Goal: Find specific page/section: Find specific page/section

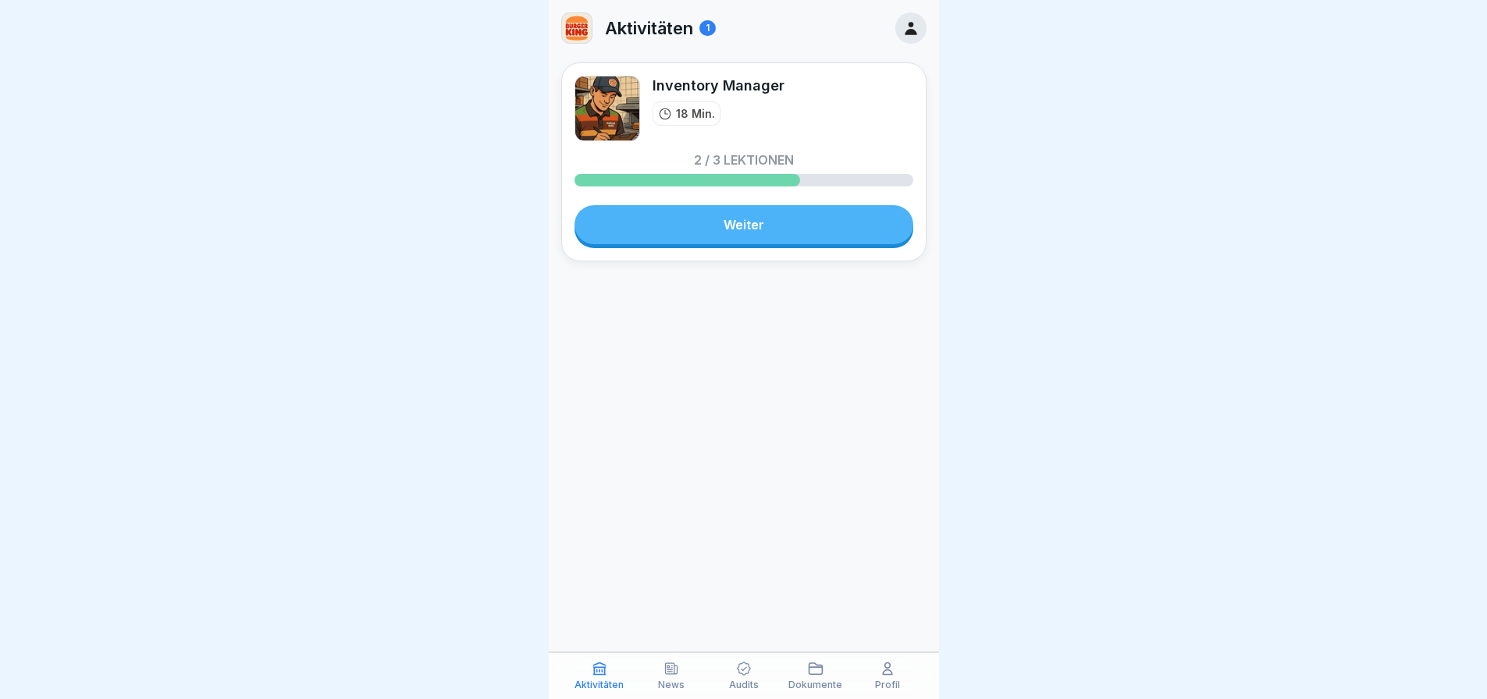
scroll to position [12, 0]
click at [897, 671] on div "Profil" at bounding box center [887, 676] width 64 height 30
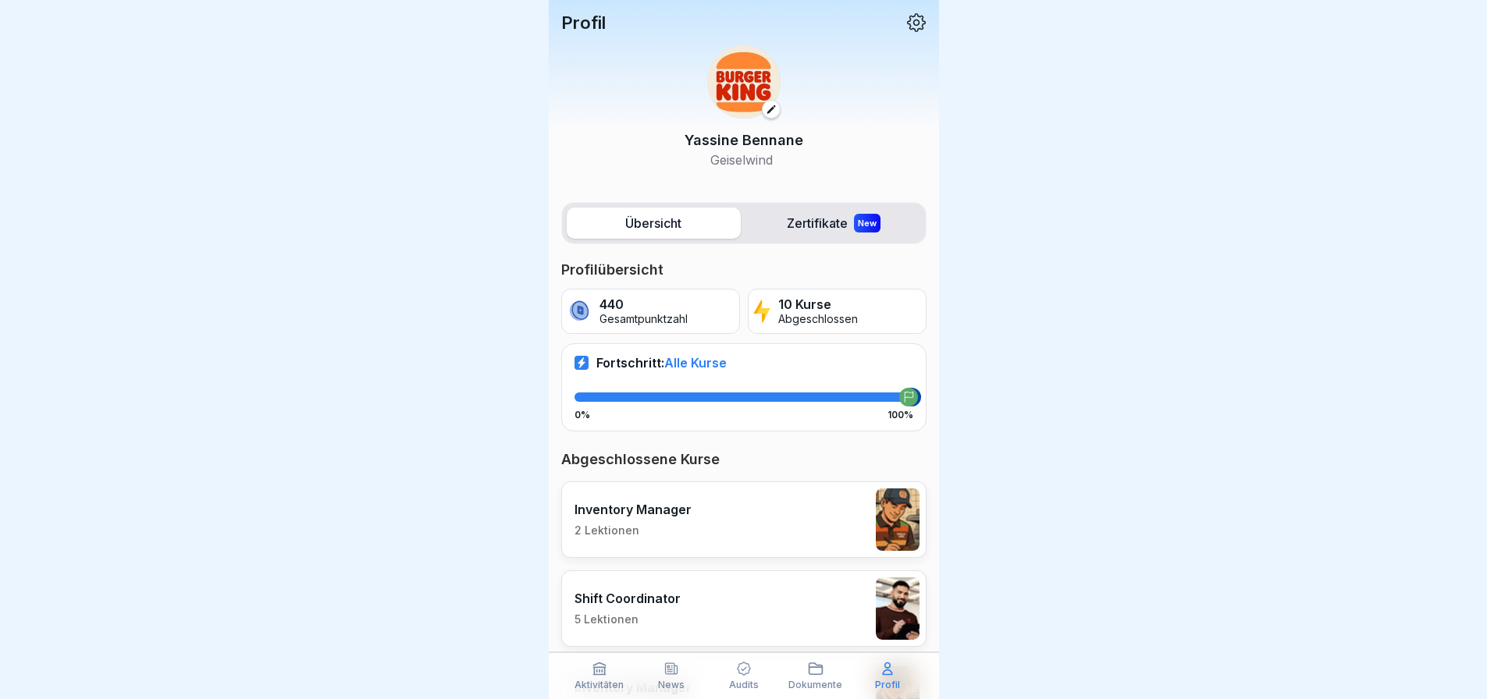
click at [819, 670] on icon at bounding box center [816, 669] width 16 height 16
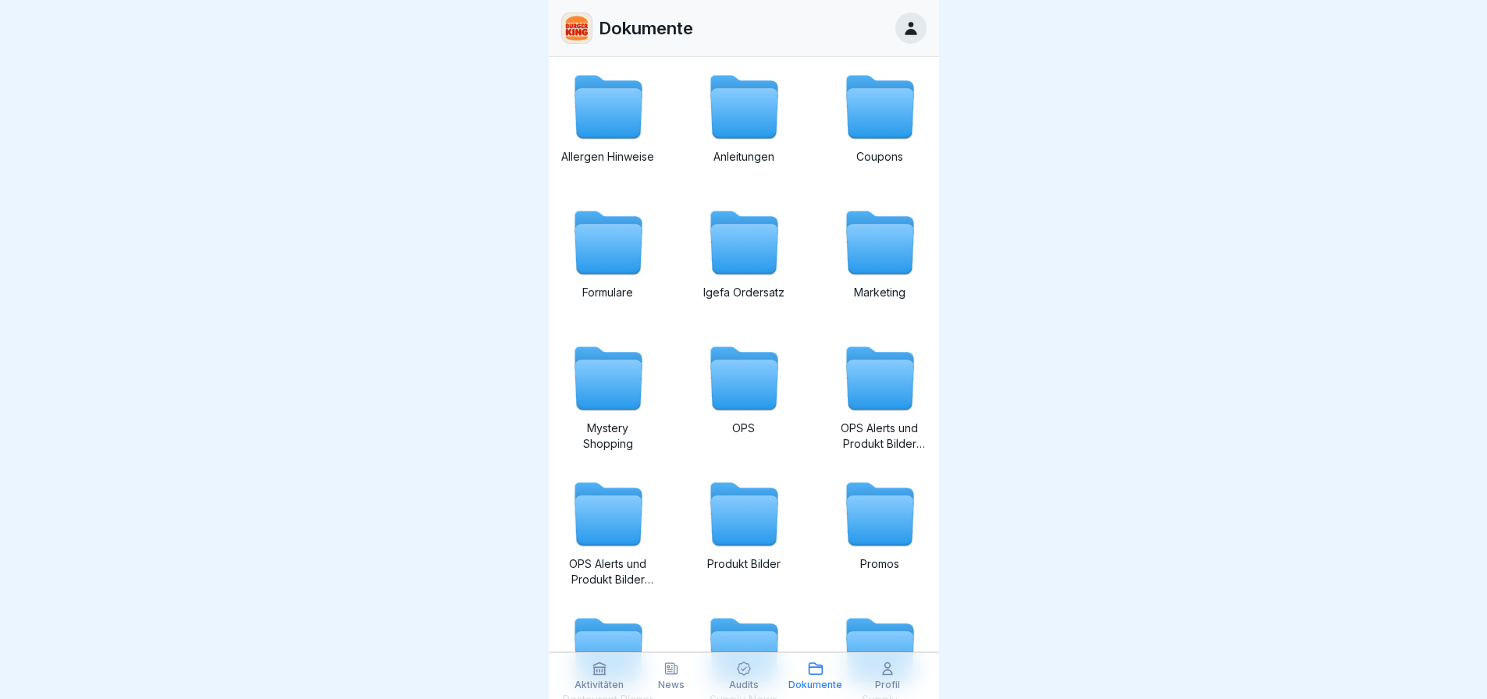
click at [604, 678] on div "Aktivitäten" at bounding box center [599, 676] width 64 height 30
